Goal: Find specific page/section: Find specific page/section

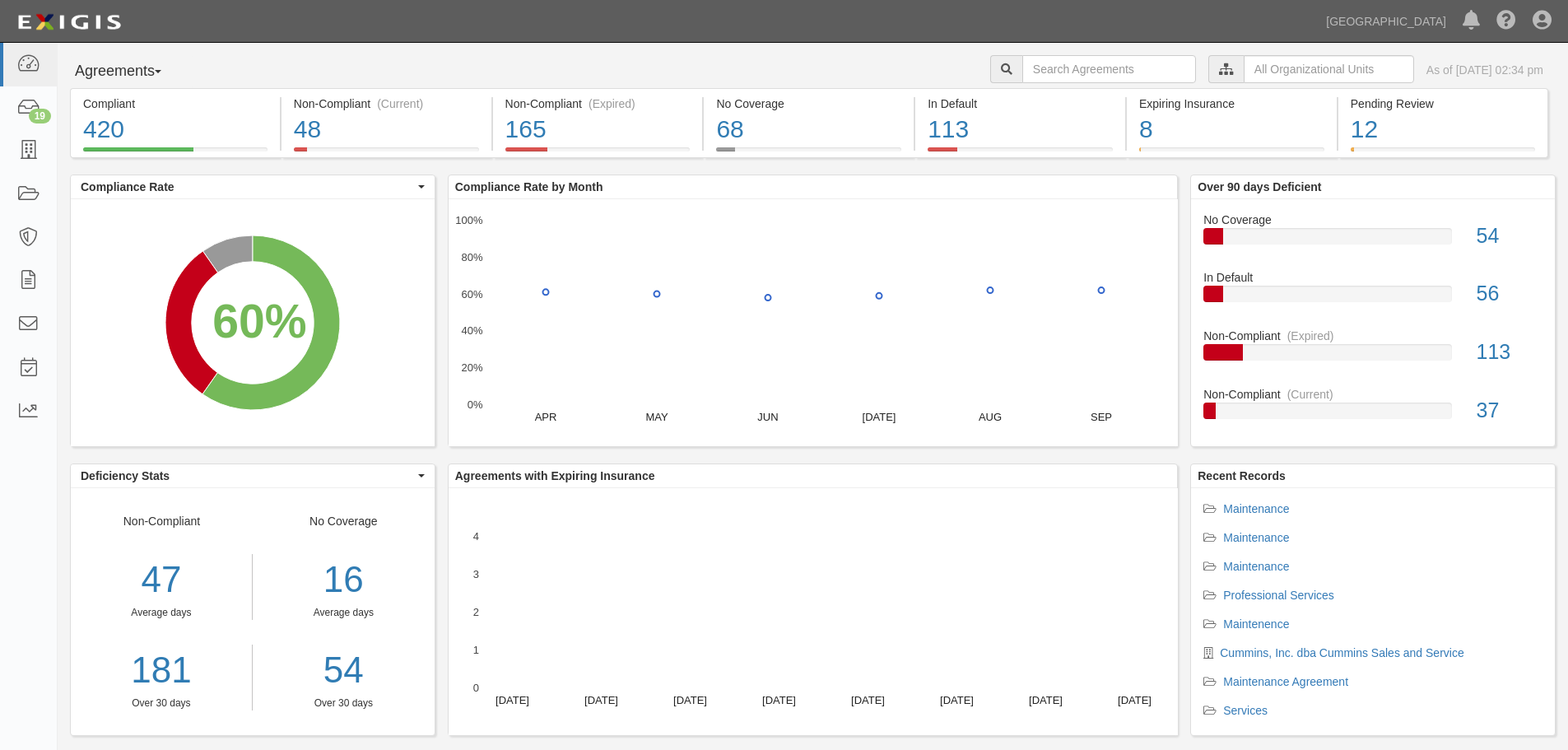
drag, startPoint x: 749, startPoint y: 34, endPoint x: 768, endPoint y: 48, distance: 23.6
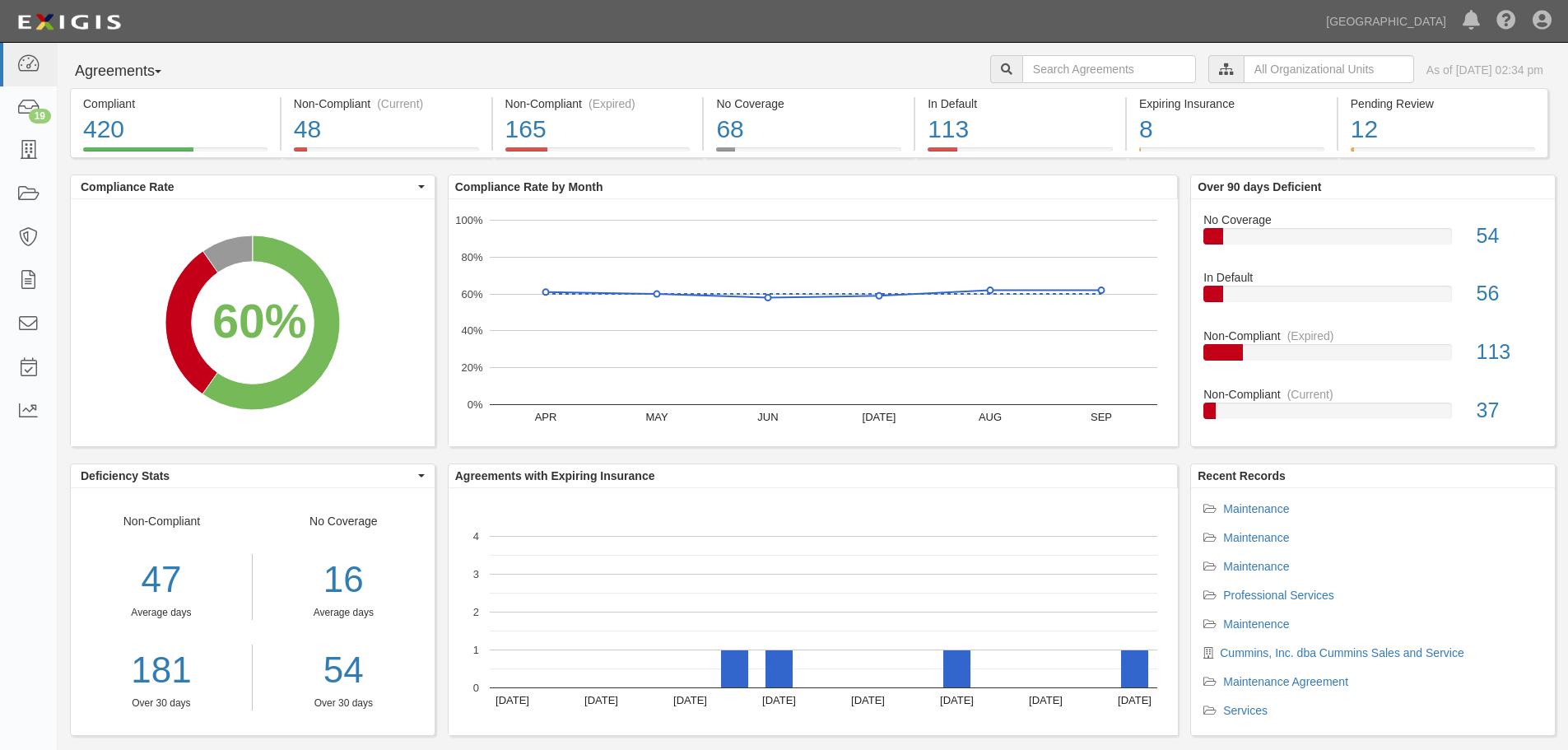
click at [749, 34] on div "Dashboard 19 Inbox Parties Agreements Coverages Documents Messages Tasks Report…" at bounding box center [784, 21] width 1543 height 42
click at [1085, 76] on input "text" at bounding box center [1108, 69] width 173 height 28
type input "servpro"
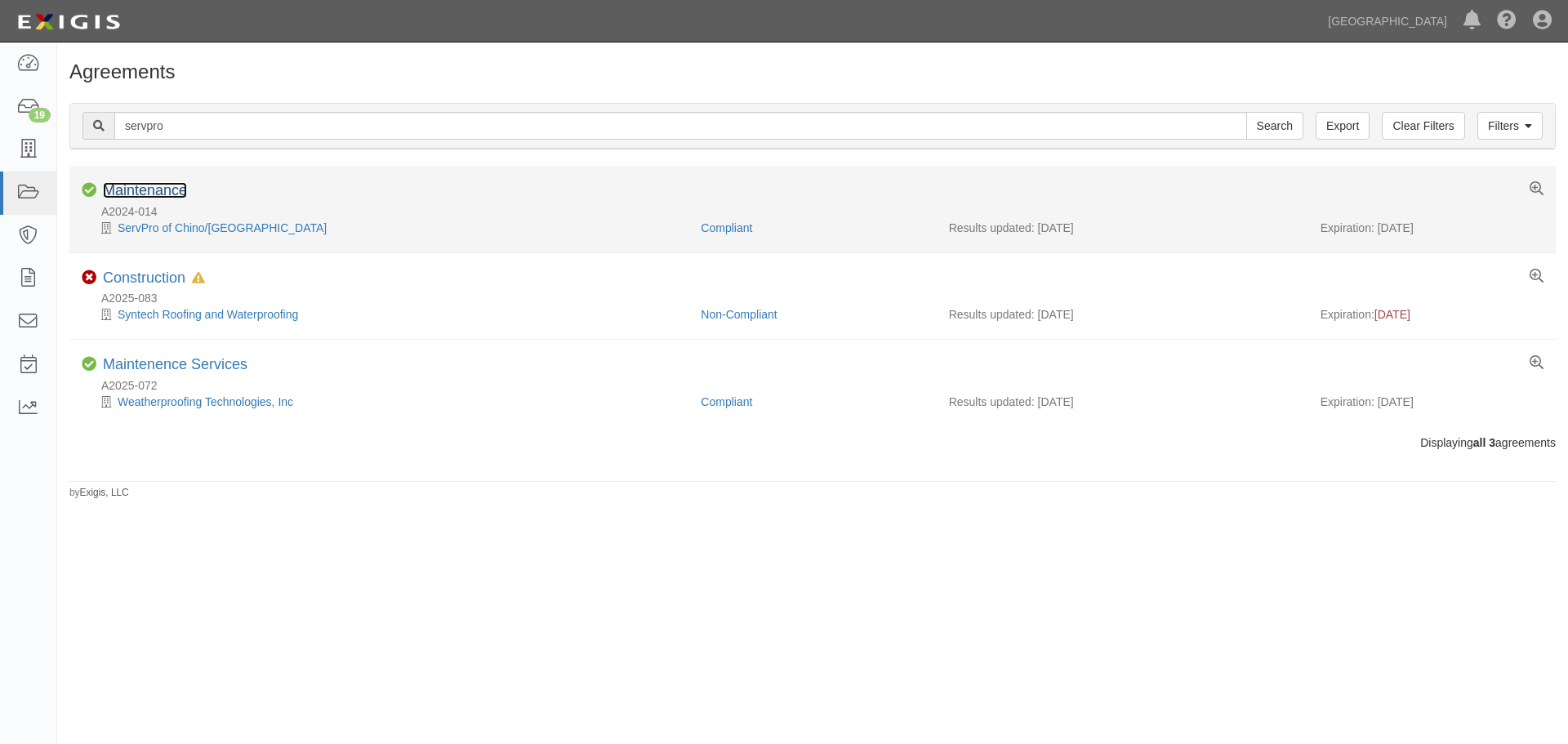
click at [131, 187] on link "Maintenance" at bounding box center [144, 190] width 84 height 16
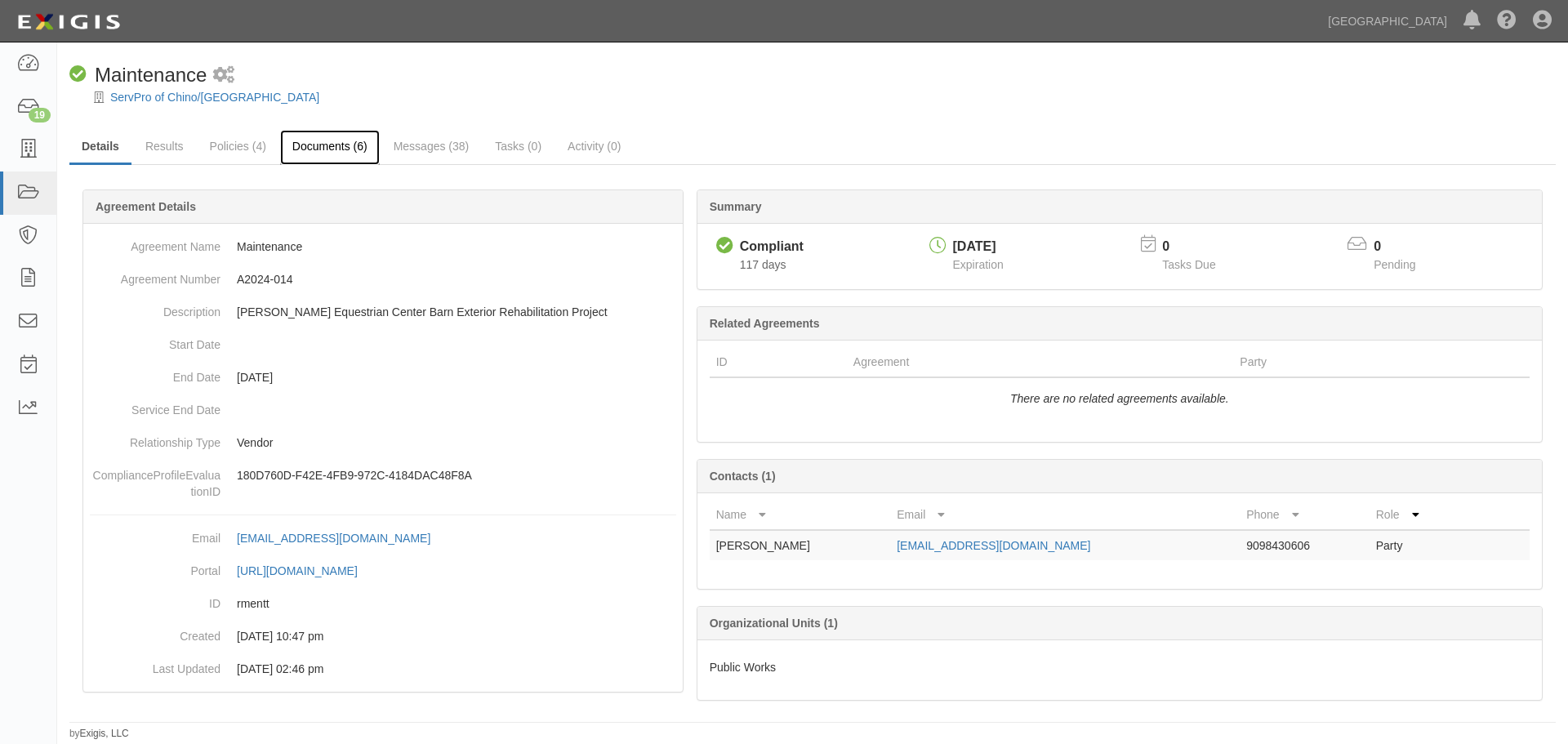
click at [324, 142] on link "Documents (6)" at bounding box center [330, 147] width 100 height 35
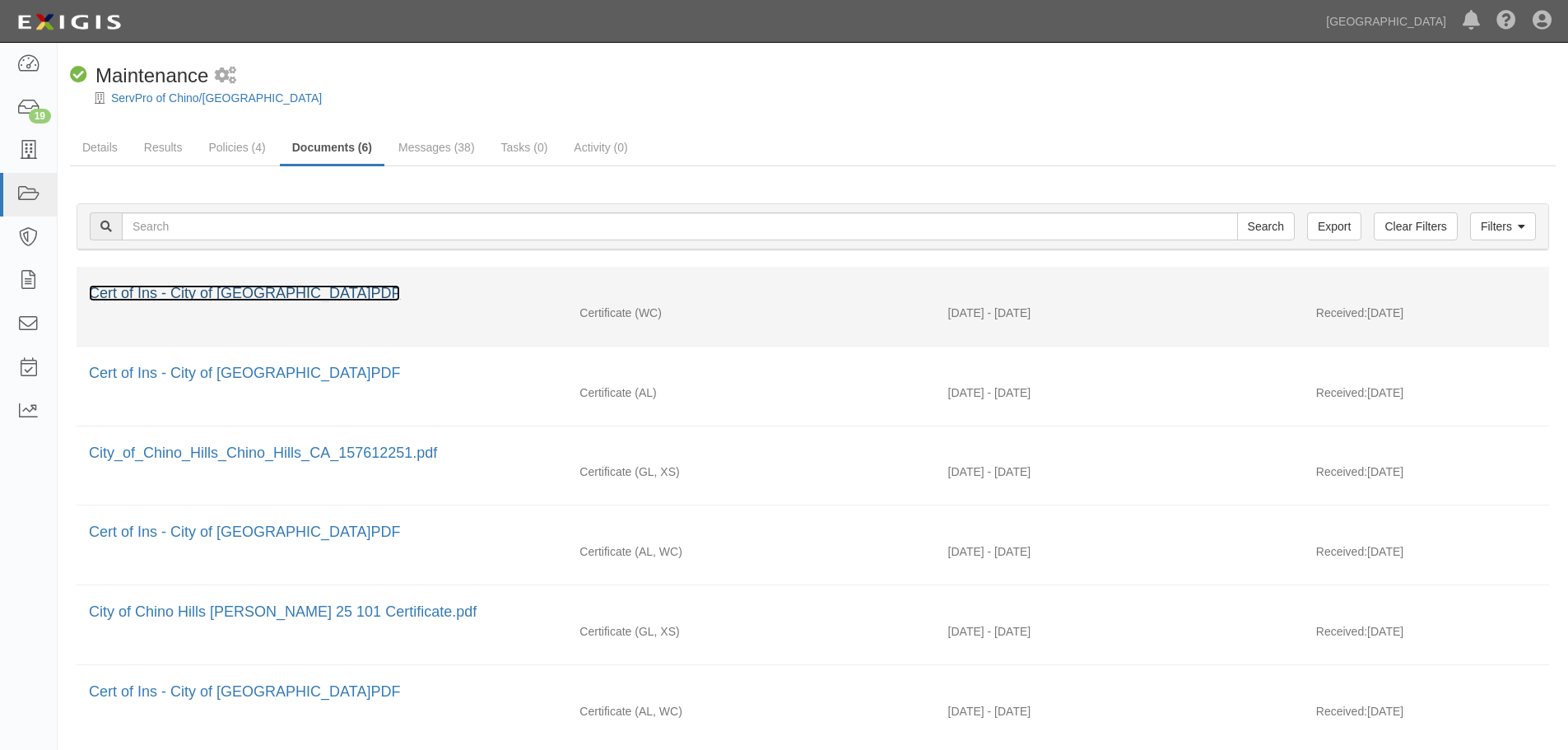
click at [216, 289] on link "Cert of Ins - City of [GEOGRAPHIC_DATA]PDF" at bounding box center [244, 292] width 311 height 16
